Goal: Transaction & Acquisition: Purchase product/service

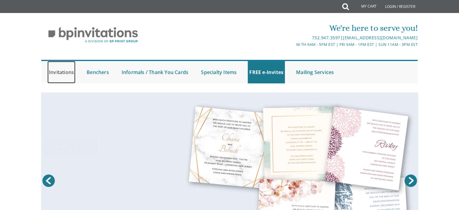
click at [70, 72] on link "Invitations" at bounding box center [61, 72] width 28 height 22
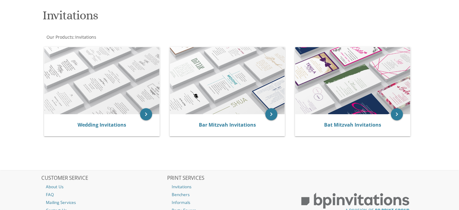
scroll to position [89, 0]
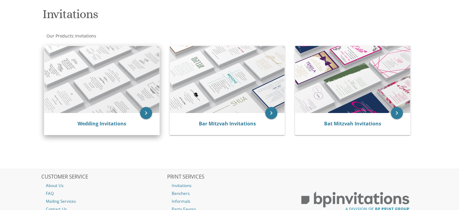
click at [72, 98] on img at bounding box center [101, 79] width 115 height 67
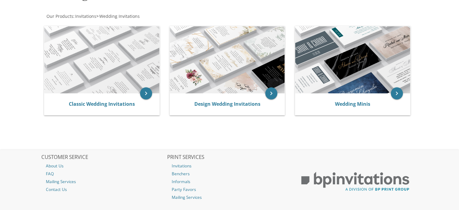
scroll to position [108, 0]
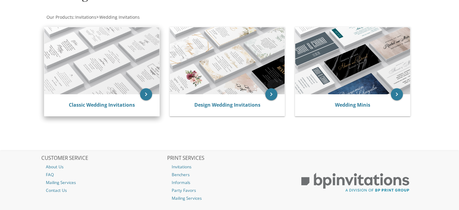
click at [87, 97] on div "Classic Wedding Invitations" at bounding box center [101, 105] width 115 height 22
click at [145, 92] on icon "keyboard_arrow_right" at bounding box center [146, 94] width 12 height 12
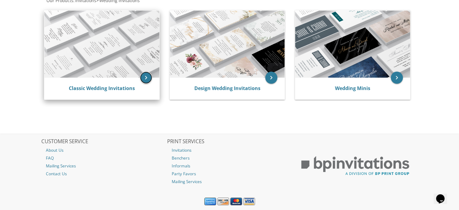
scroll to position [128, 0]
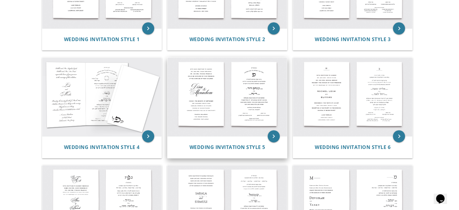
scroll to position [187, 0]
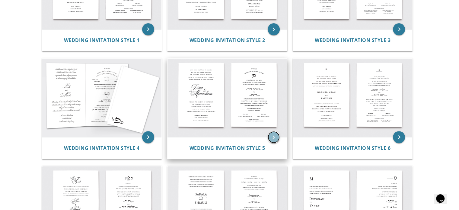
click at [270, 135] on icon "keyboard_arrow_right" at bounding box center [274, 137] width 12 height 12
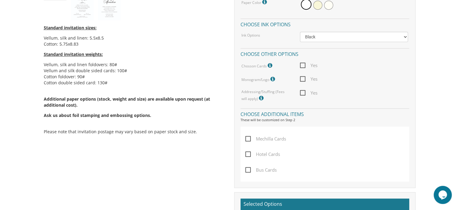
scroll to position [332, 0]
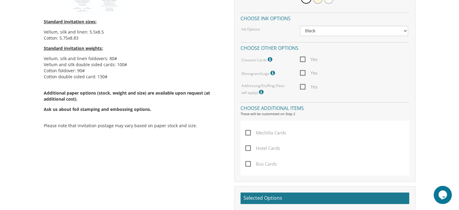
click at [307, 74] on span "Yes" at bounding box center [309, 73] width 18 height 8
click at [304, 74] on input "Yes" at bounding box center [302, 72] width 4 height 4
checkbox input "true"
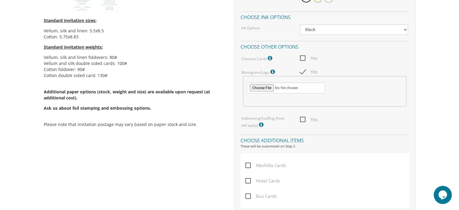
scroll to position [333, 0]
click at [302, 55] on span "Yes" at bounding box center [309, 59] width 18 height 8
click at [302, 56] on input "Yes" at bounding box center [302, 58] width 4 height 4
checkbox input "true"
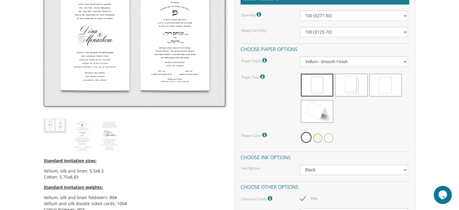
scroll to position [0, 0]
